Goal: Information Seeking & Learning: Check status

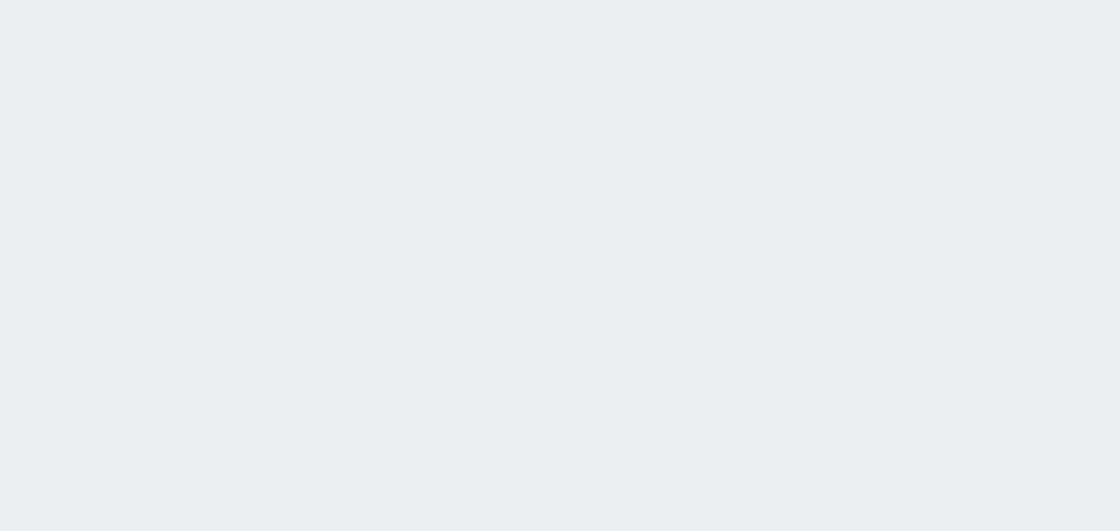
click at [194, 0] on html at bounding box center [560, 0] width 1120 height 0
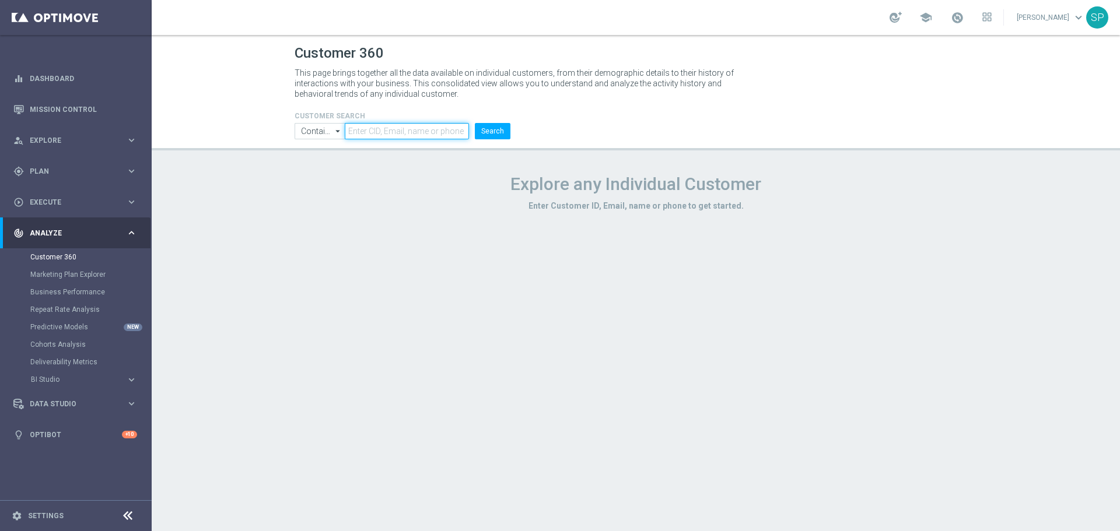
paste input "2307568"
type input "2307568"
click at [499, 139] on button "Search" at bounding box center [493, 131] width 36 height 16
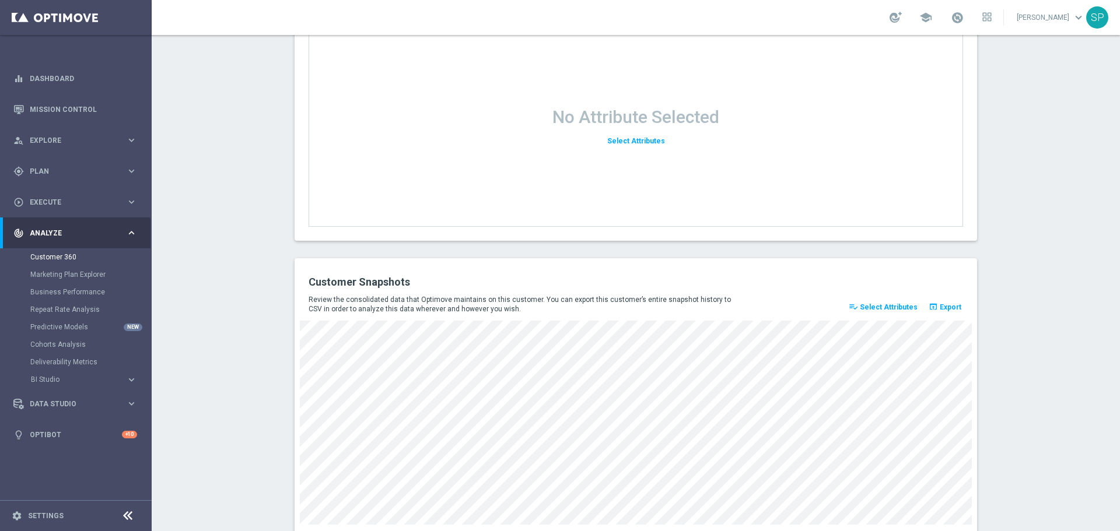
scroll to position [1496, 0]
